Goal: Task Accomplishment & Management: Complete application form

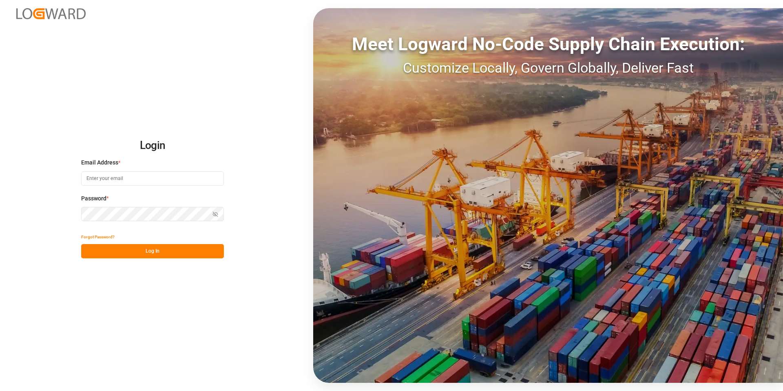
type input "[EMAIL_ADDRESS][DOMAIN_NAME]"
click at [173, 251] on button "Log In" at bounding box center [152, 251] width 143 height 14
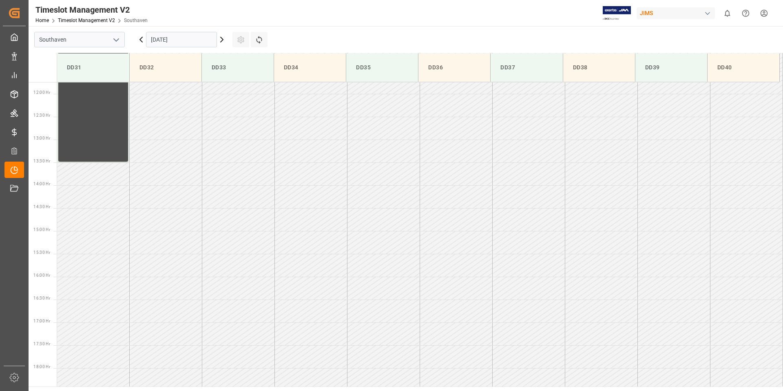
scroll to position [543, 0]
click at [177, 39] on input "[DATE]" at bounding box center [181, 40] width 71 height 16
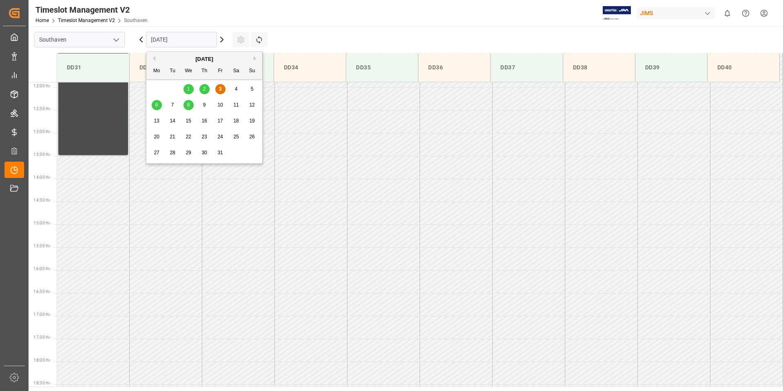
click at [154, 105] on div "6" at bounding box center [157, 105] width 10 height 10
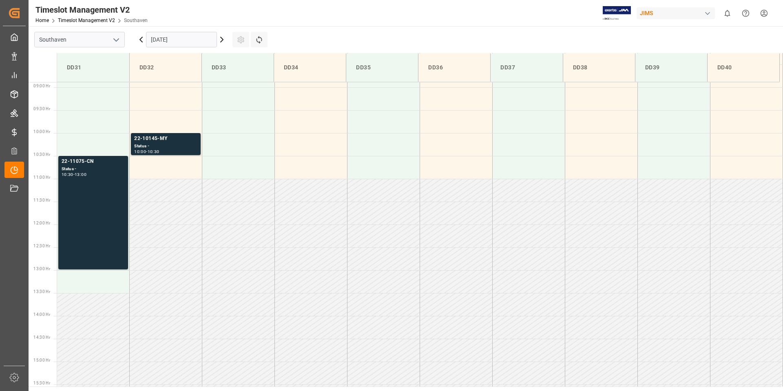
scroll to position [372, 0]
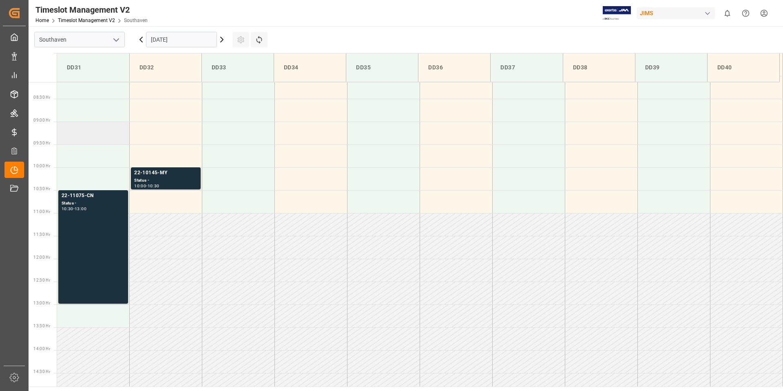
click at [84, 131] on td at bounding box center [93, 133] width 73 height 23
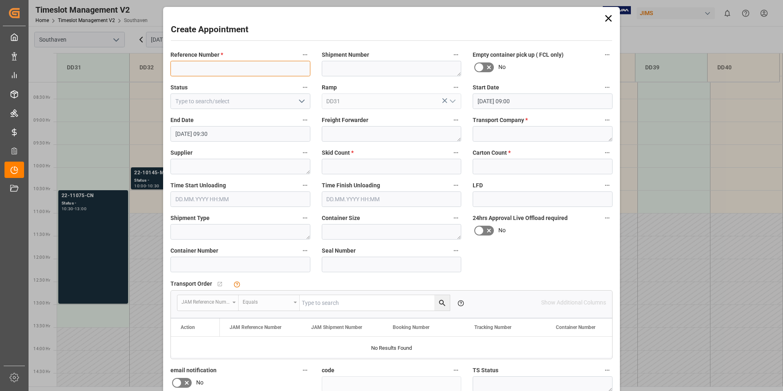
paste input "22-10603-CN"
type input "22-10603-CN"
click at [520, 139] on textarea at bounding box center [543, 134] width 140 height 16
type textarea "F&W"
type textarea "VTECH COMMUNICATIONS"
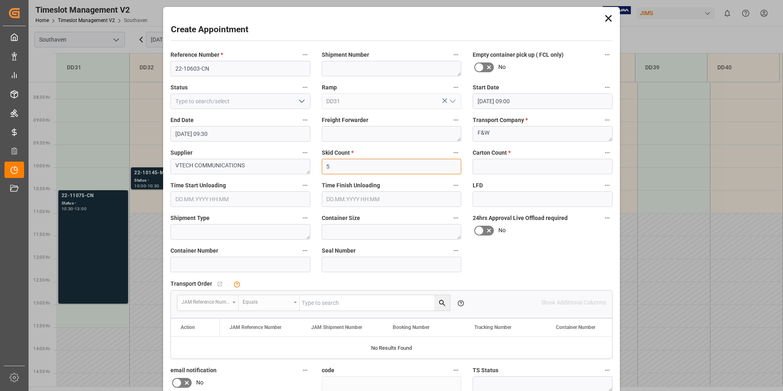
type input "5"
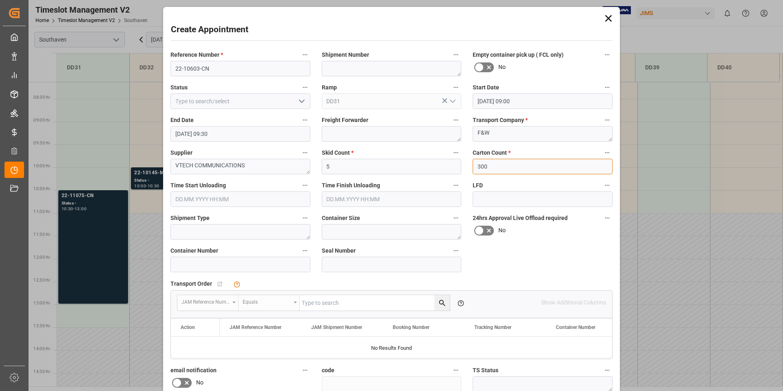
type input "300"
click at [528, 259] on div "Reference Number * 22-10603-CN Shipment Number Empty container pick up ( FCL on…" at bounding box center [392, 253] width 454 height 413
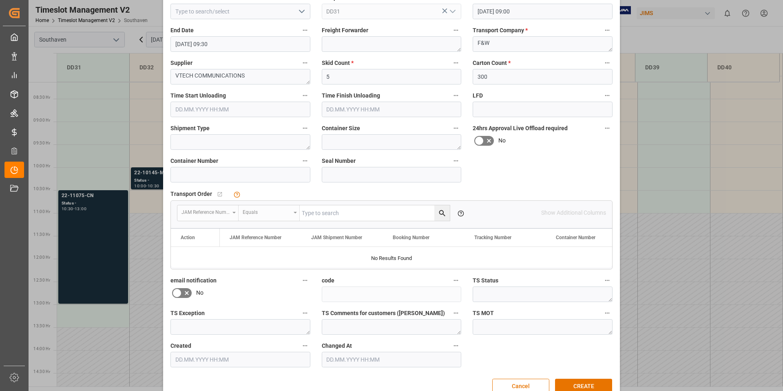
scroll to position [108, 0]
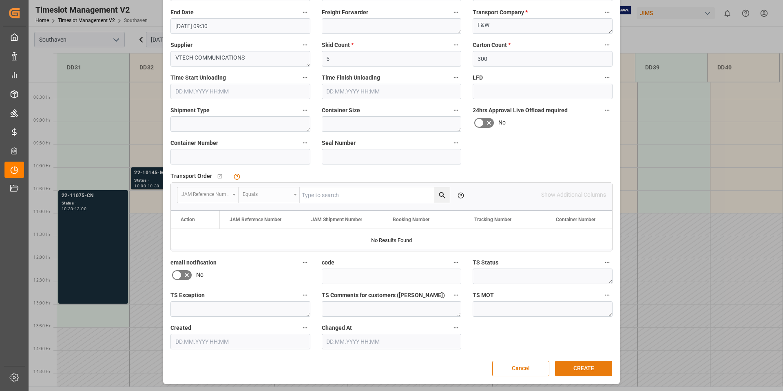
click at [584, 368] on button "CREATE" at bounding box center [583, 369] width 57 height 16
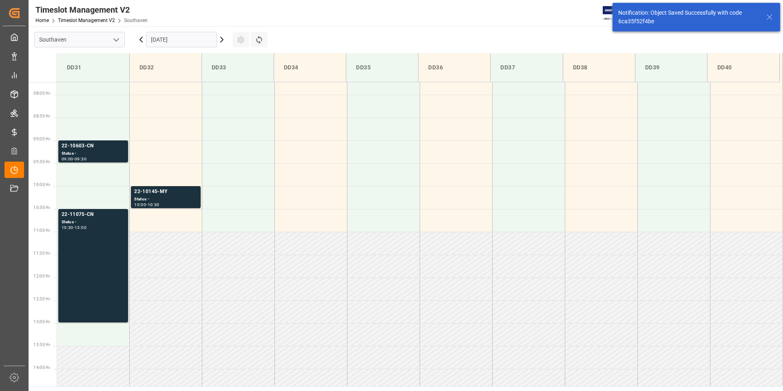
scroll to position [360, 0]
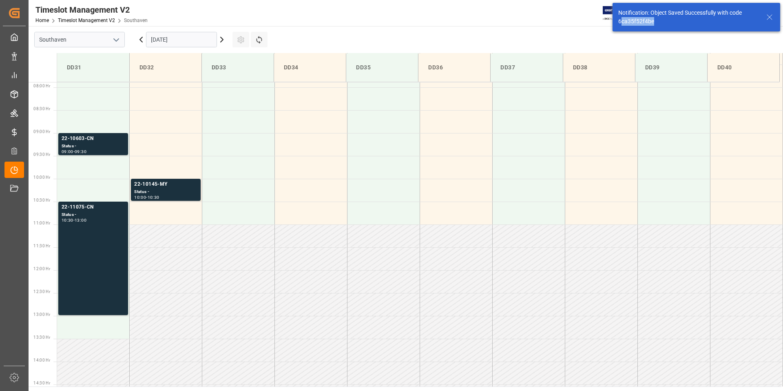
drag, startPoint x: 660, startPoint y: 24, endPoint x: 619, endPoint y: 22, distance: 40.8
click at [620, 23] on div "Notification: Object Saved Successfully with code 6ca35f52f4be" at bounding box center [688, 17] width 140 height 17
drag, startPoint x: 619, startPoint y: 22, endPoint x: 632, endPoint y: 23, distance: 12.7
click at [619, 22] on div "Notification: Object Saved Successfully with code 6ca35f52f4be" at bounding box center [688, 17] width 140 height 17
drag, startPoint x: 665, startPoint y: 23, endPoint x: 646, endPoint y: 21, distance: 18.8
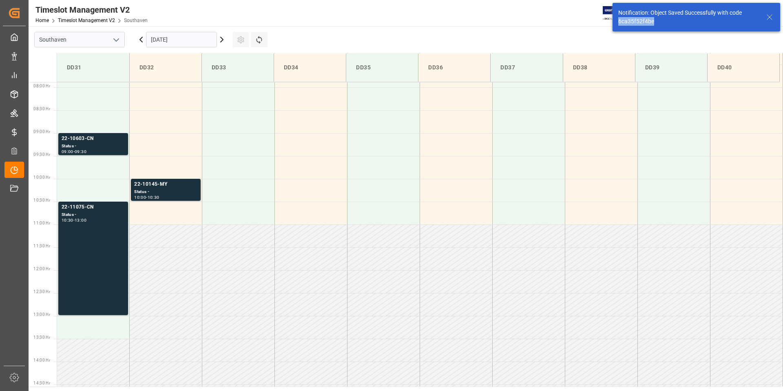
click at [617, 23] on div "Notification: Object Saved Successfully with code 6ca35f52f4be" at bounding box center [697, 17] width 168 height 29
copy div "6ca35f52f4be"
